Goal: Navigation & Orientation: Understand site structure

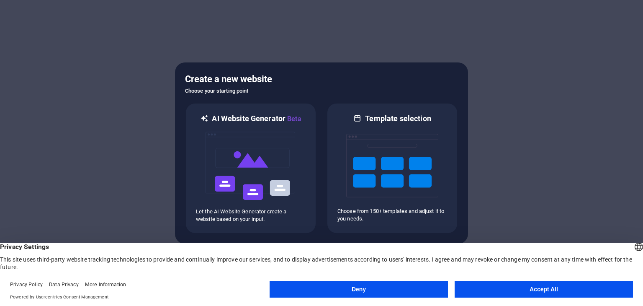
click at [543, 284] on button "Accept All" at bounding box center [544, 289] width 178 height 17
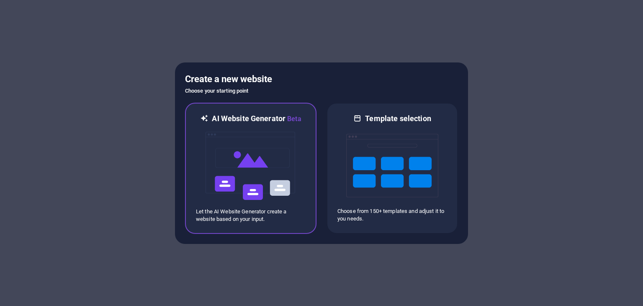
click at [274, 165] on img at bounding box center [251, 166] width 92 height 84
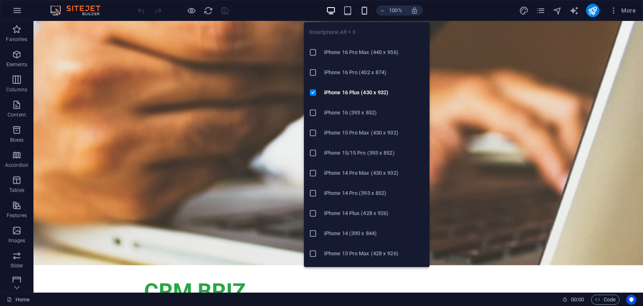
click at [364, 12] on icon "button" at bounding box center [365, 11] width 10 height 10
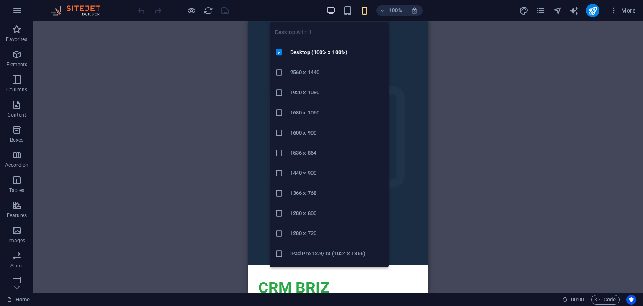
click at [329, 7] on icon "button" at bounding box center [331, 11] width 10 height 10
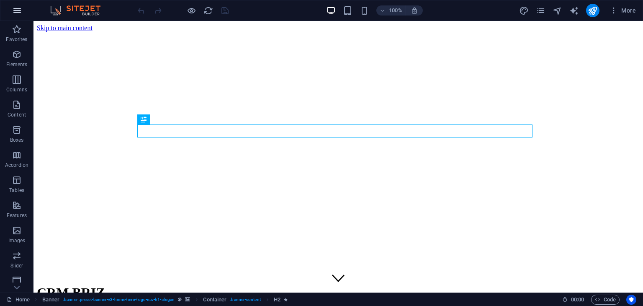
click at [21, 10] on icon "button" at bounding box center [17, 10] width 10 height 10
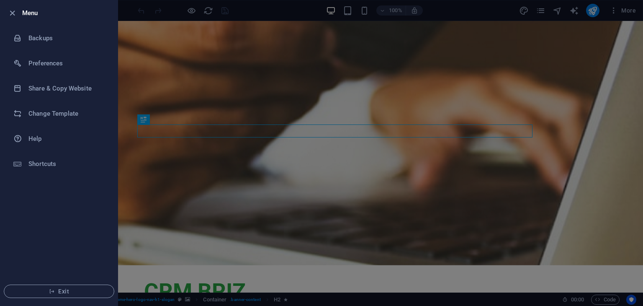
click at [127, 221] on div at bounding box center [321, 153] width 643 height 306
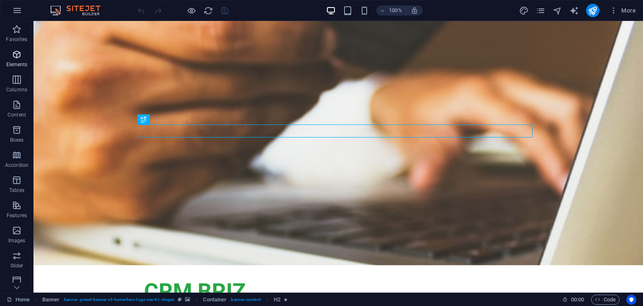
click at [7, 59] on span "Elements" at bounding box center [16, 59] width 33 height 20
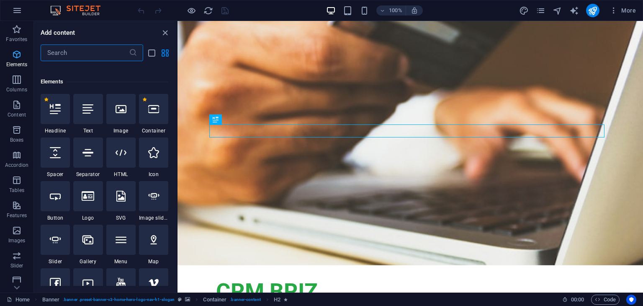
scroll to position [89, 0]
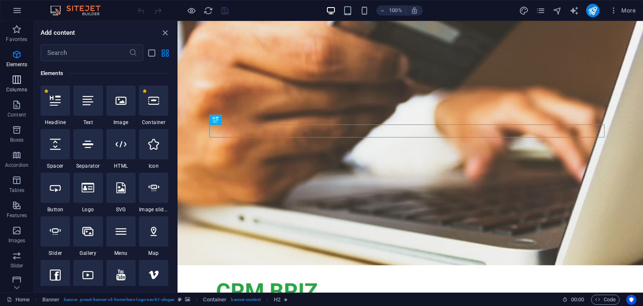
click at [18, 81] on icon "button" at bounding box center [17, 80] width 10 height 10
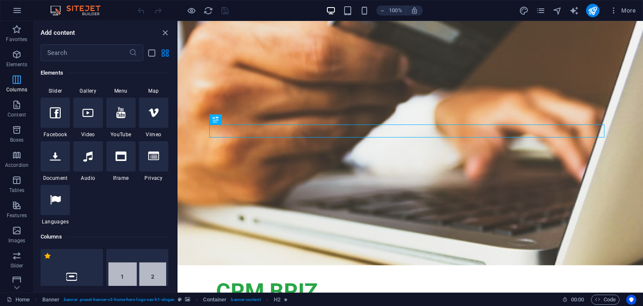
scroll to position [414, 0]
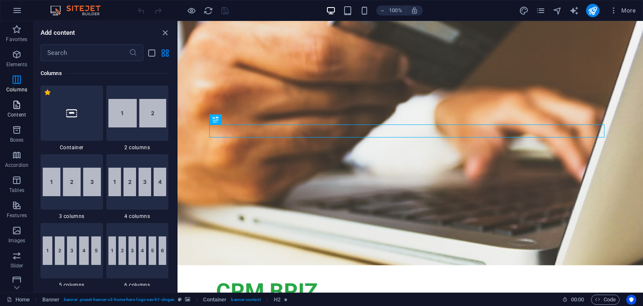
click at [12, 106] on icon "button" at bounding box center [17, 105] width 10 height 10
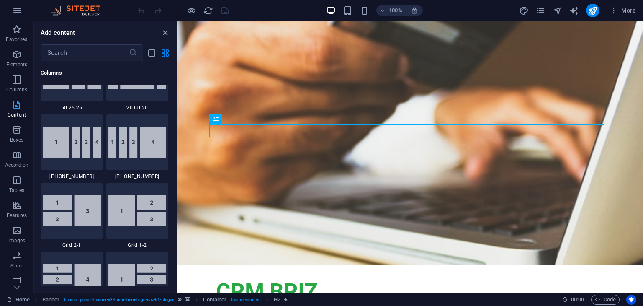
scroll to position [1465, 0]
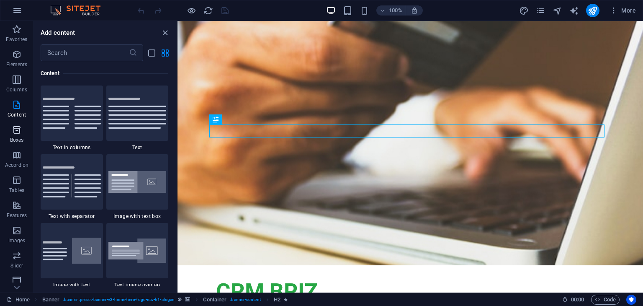
click at [14, 133] on icon "button" at bounding box center [17, 130] width 10 height 10
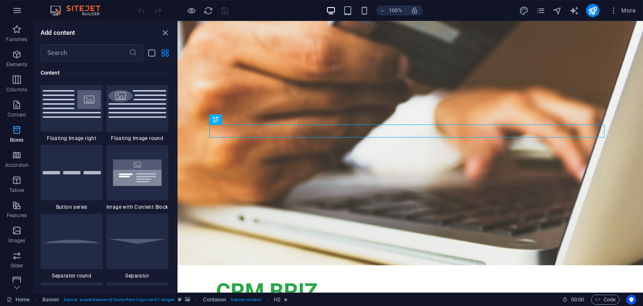
scroll to position [2309, 0]
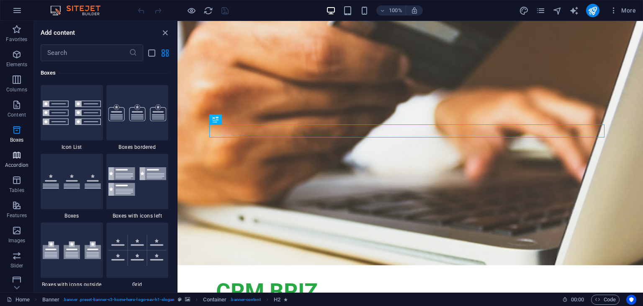
click at [14, 156] on icon "button" at bounding box center [17, 155] width 10 height 10
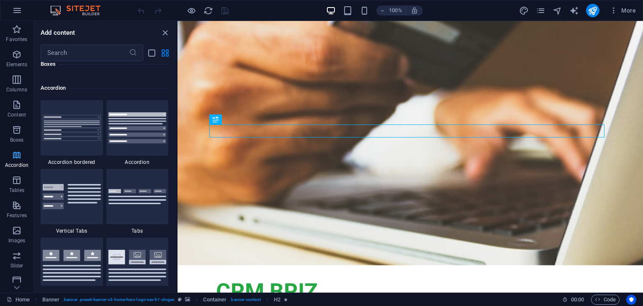
scroll to position [2673, 0]
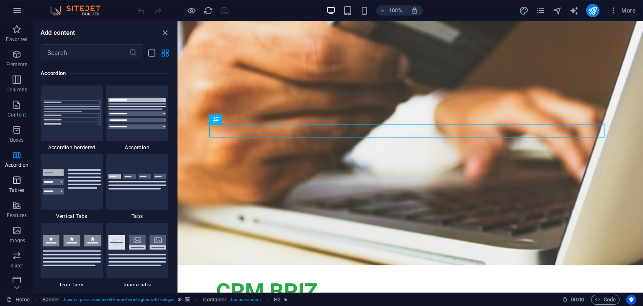
click at [13, 187] on p "Tables" at bounding box center [16, 190] width 15 height 7
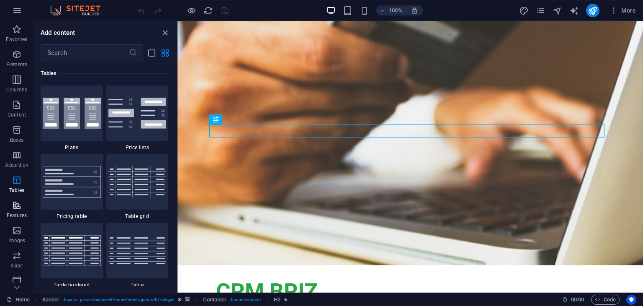
click at [13, 211] on span "Features" at bounding box center [16, 210] width 33 height 20
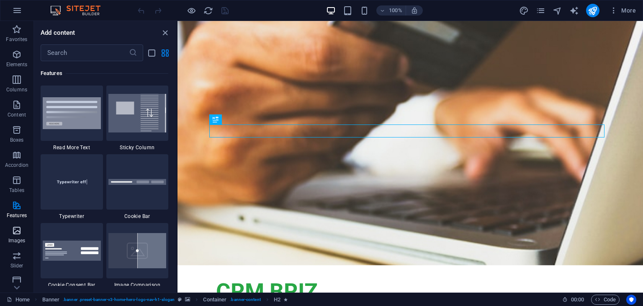
click at [13, 232] on icon "button" at bounding box center [17, 230] width 10 height 10
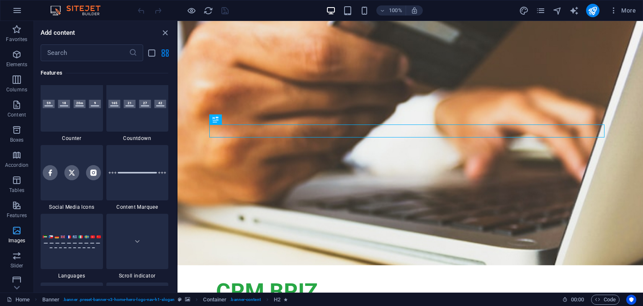
scroll to position [4245, 0]
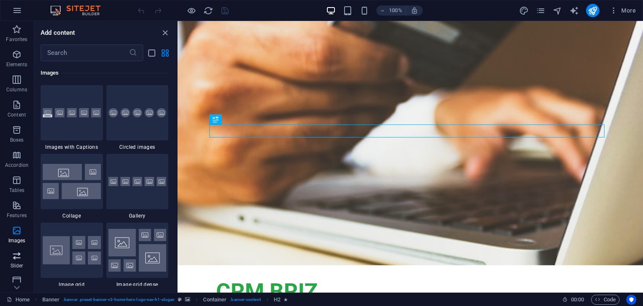
click at [13, 262] on p "Slider" at bounding box center [16, 265] width 13 height 7
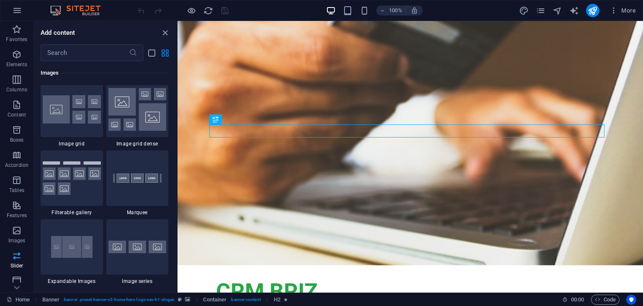
scroll to position [4746, 0]
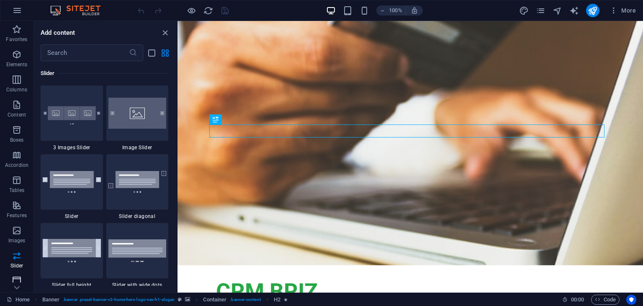
click at [13, 279] on icon "button" at bounding box center [17, 280] width 10 height 10
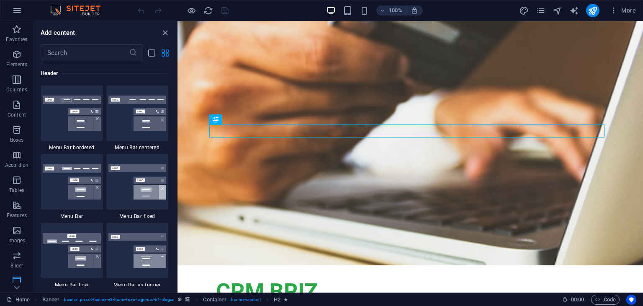
scroll to position [5041, 0]
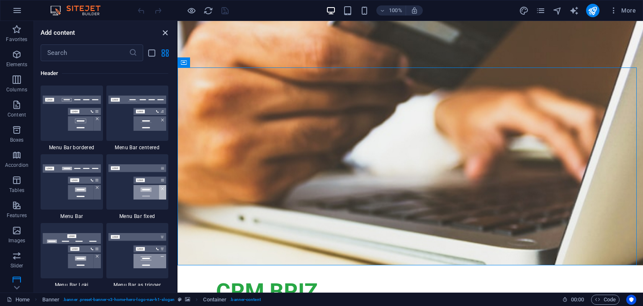
click at [163, 32] on icon "close panel" at bounding box center [165, 33] width 10 height 10
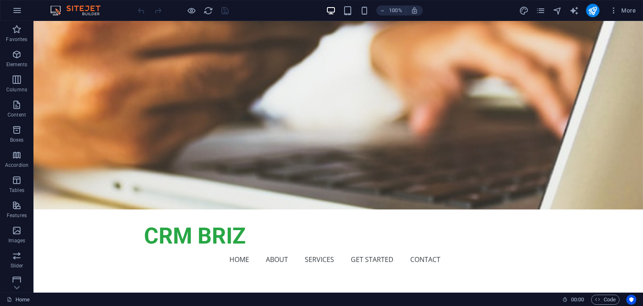
scroll to position [0, 0]
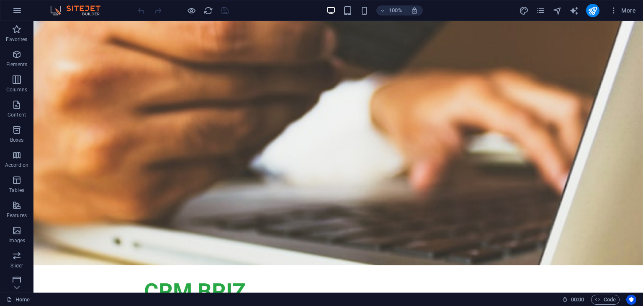
drag, startPoint x: 639, startPoint y: 41, endPoint x: 657, endPoint y: 39, distance: 18.1
